Goal: Task Accomplishment & Management: Manage account settings

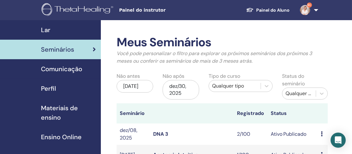
click at [64, 52] on span "Seminários" at bounding box center [57, 49] width 33 height 9
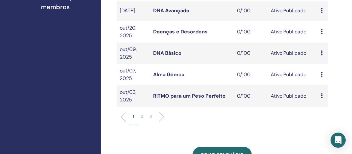
scroll to position [227, 0]
click at [143, 120] on p "2" at bounding box center [142, 116] width 3 height 7
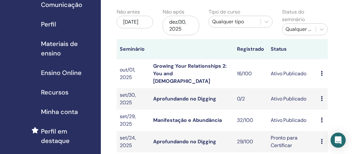
scroll to position [62, 0]
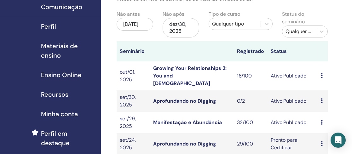
click at [195, 69] on link "Growing Your Relationships 2: You and God" at bounding box center [189, 76] width 73 height 22
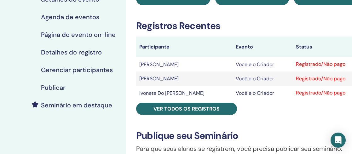
scroll to position [85, 0]
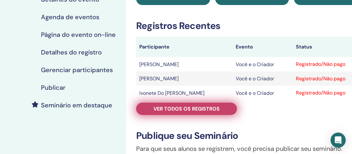
click at [184, 110] on font "Ver todos os registros" at bounding box center [187, 109] width 66 height 7
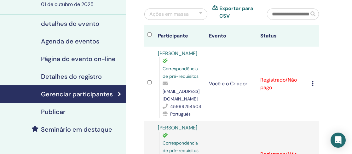
scroll to position [59, 0]
